Goal: Use online tool/utility

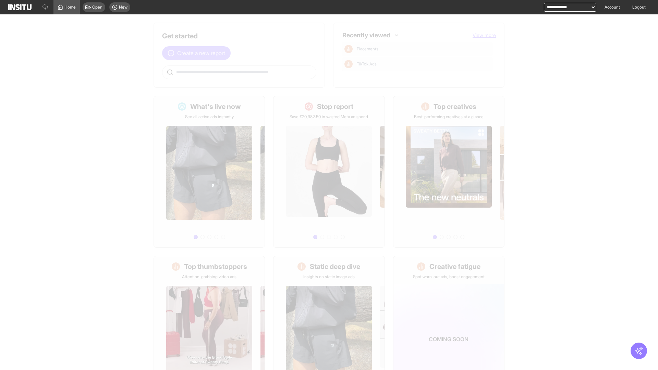
click at [198, 53] on span "Create a new report" at bounding box center [201, 53] width 48 height 8
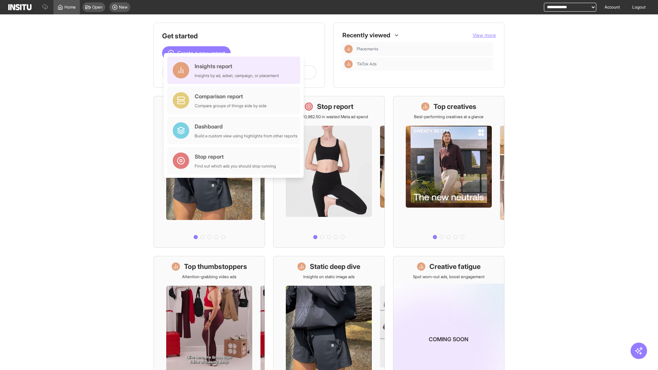
click at [236, 70] on div "Insights report Insights by ad, adset, campaign, or placement" at bounding box center [237, 70] width 84 height 16
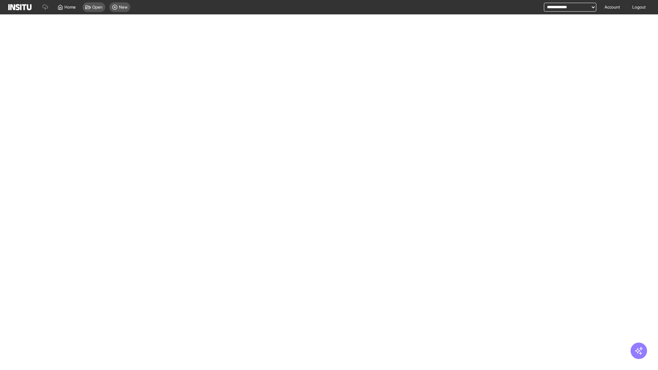
select select "**"
